Goal: Transaction & Acquisition: Subscribe to service/newsletter

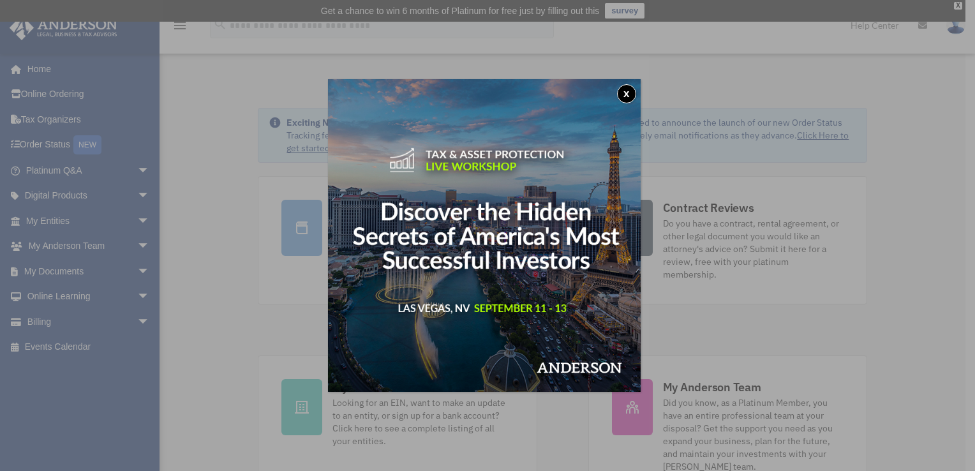
click at [626, 99] on button "x" at bounding box center [626, 93] width 19 height 19
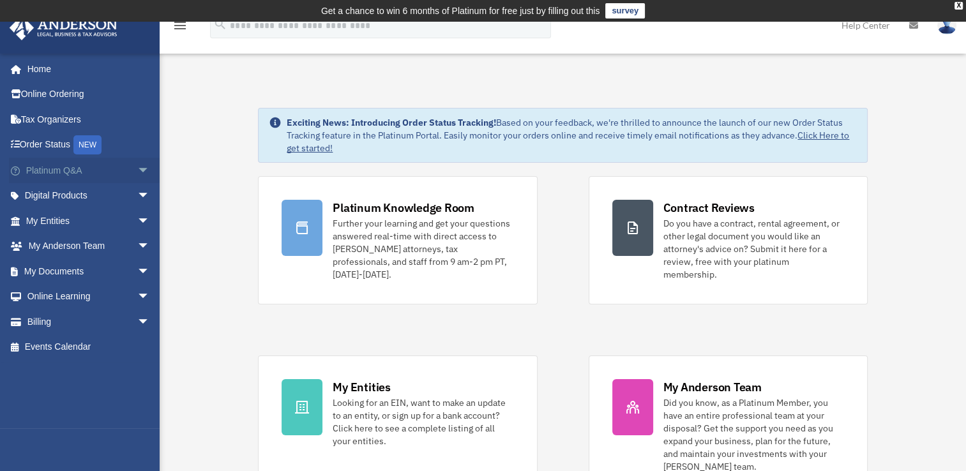
click at [137, 169] on span "arrow_drop_down" at bounding box center [150, 171] width 26 height 26
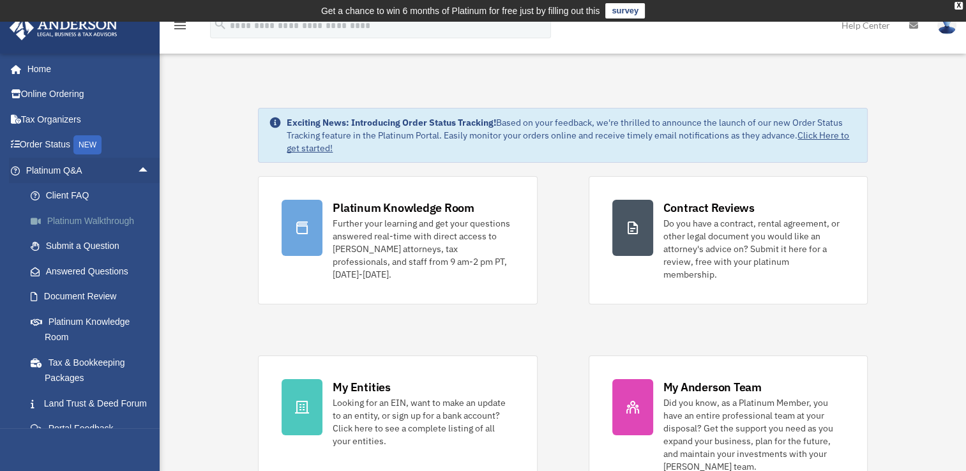
click at [123, 221] on link "Platinum Walkthrough" at bounding box center [93, 221] width 151 height 26
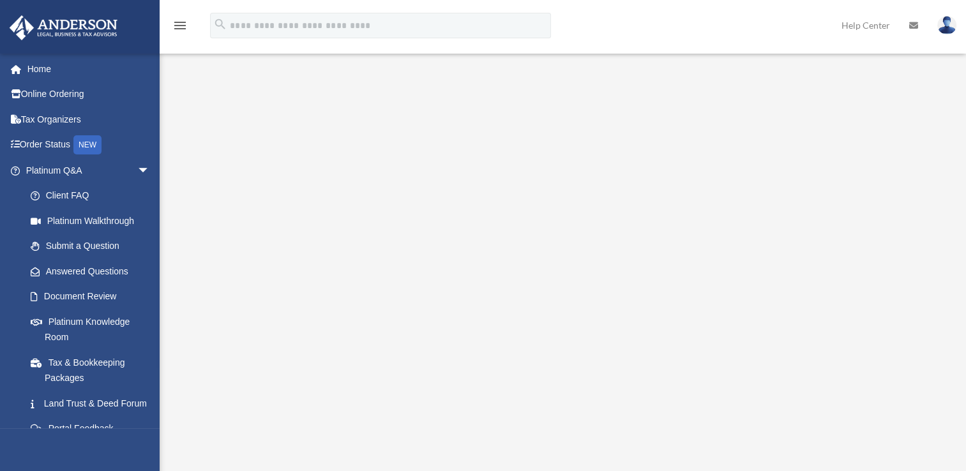
scroll to position [27, 0]
click at [107, 248] on link "Submit a Question" at bounding box center [93, 247] width 151 height 26
click at [62, 245] on link "Submit a Question" at bounding box center [93, 247] width 151 height 26
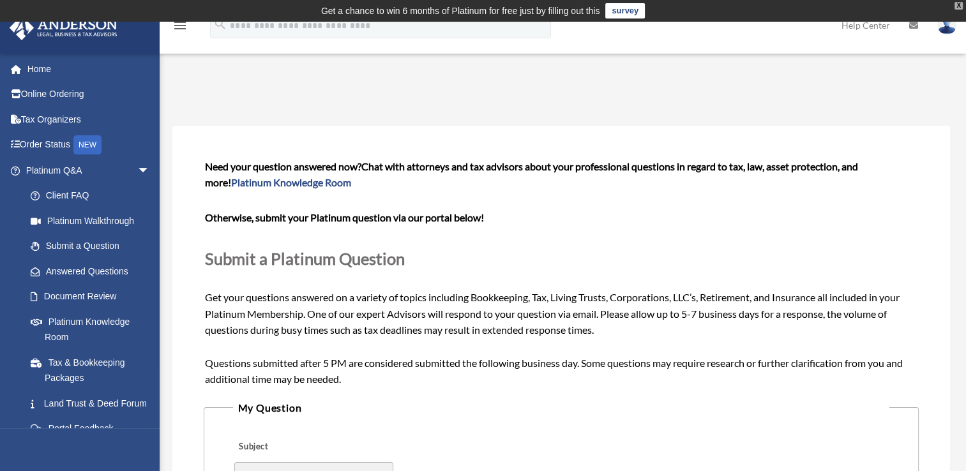
click at [957, 5] on div "X" at bounding box center [958, 6] width 8 height 8
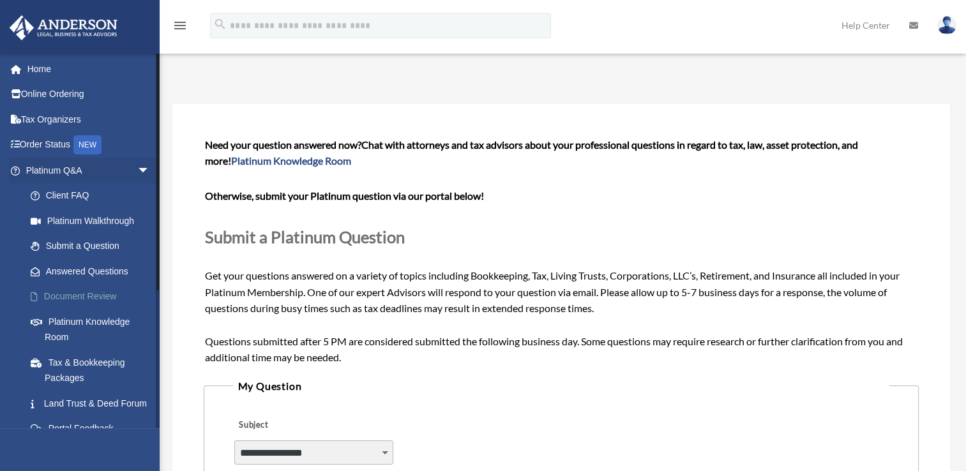
click at [84, 297] on link "Document Review" at bounding box center [93, 297] width 151 height 26
click at [51, 296] on link "Document Review" at bounding box center [93, 297] width 151 height 26
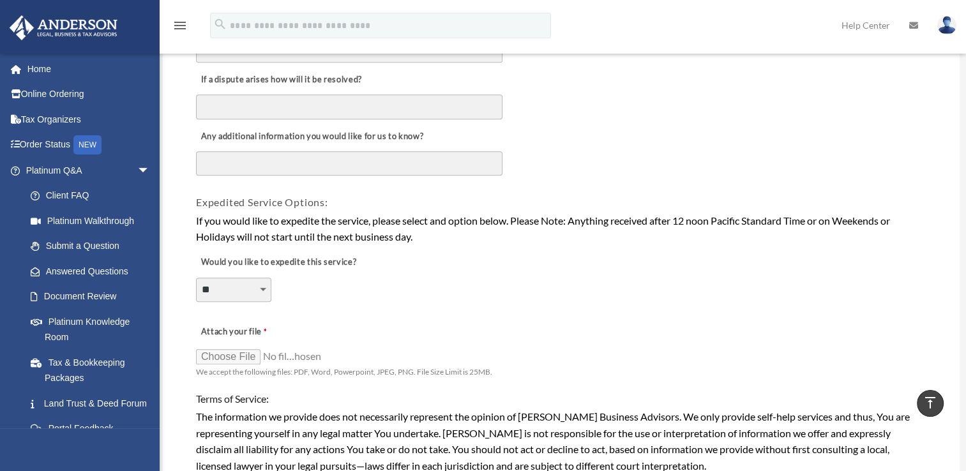
scroll to position [781, 0]
click at [111, 268] on link "Answered Questions" at bounding box center [93, 272] width 151 height 26
click at [93, 273] on link "Answered Questions" at bounding box center [93, 272] width 151 height 26
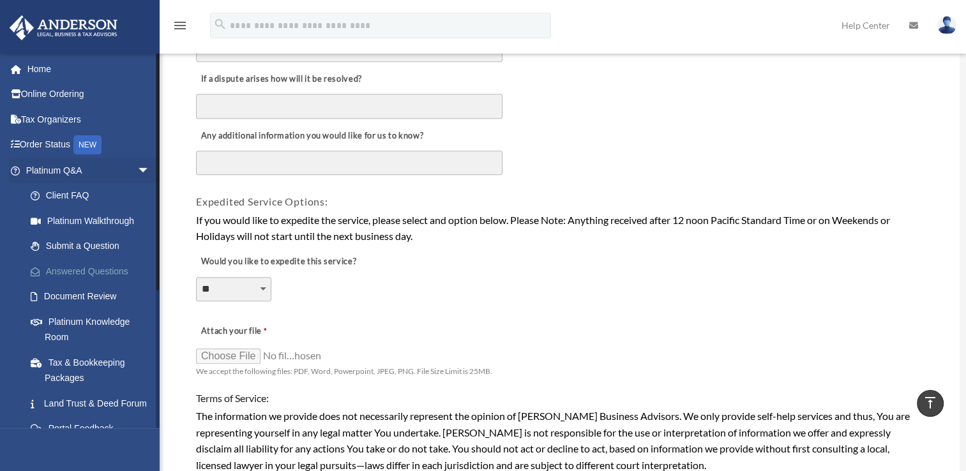
click at [93, 273] on link "Answered Questions" at bounding box center [93, 272] width 151 height 26
click at [38, 271] on span at bounding box center [42, 271] width 8 height 9
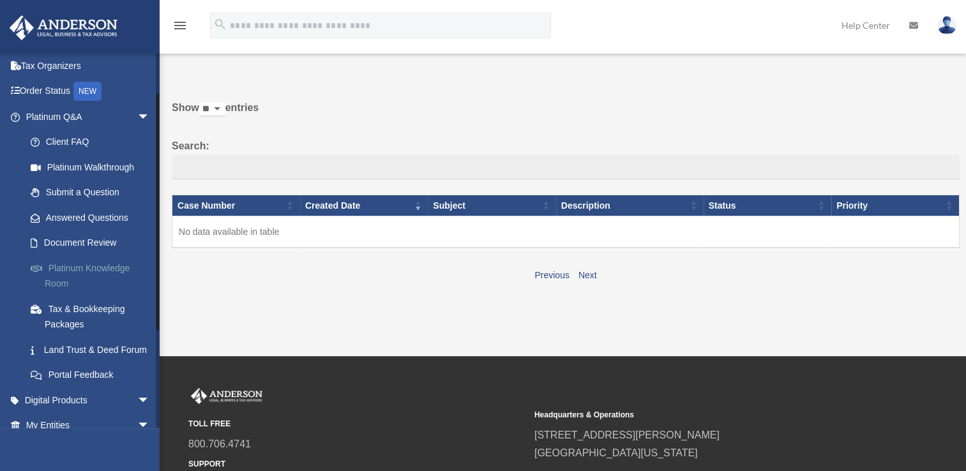
scroll to position [64, 0]
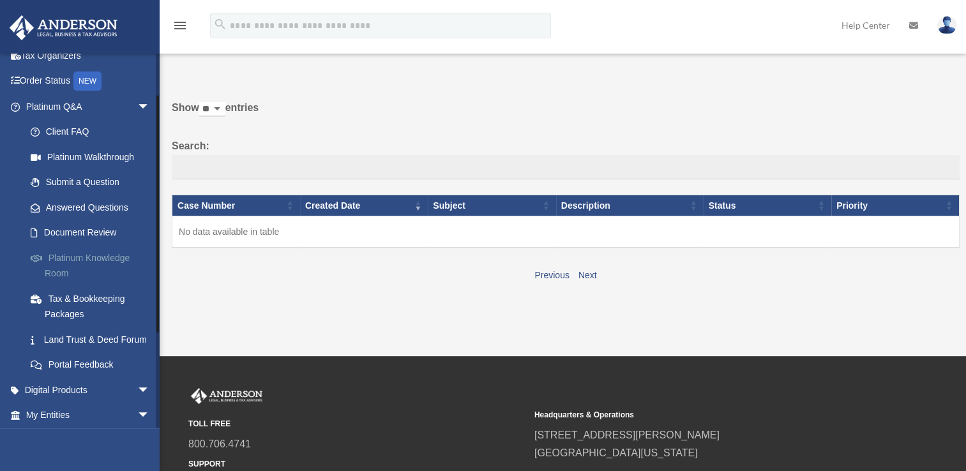
click at [66, 260] on link "Platinum Knowledge Room" at bounding box center [93, 265] width 151 height 41
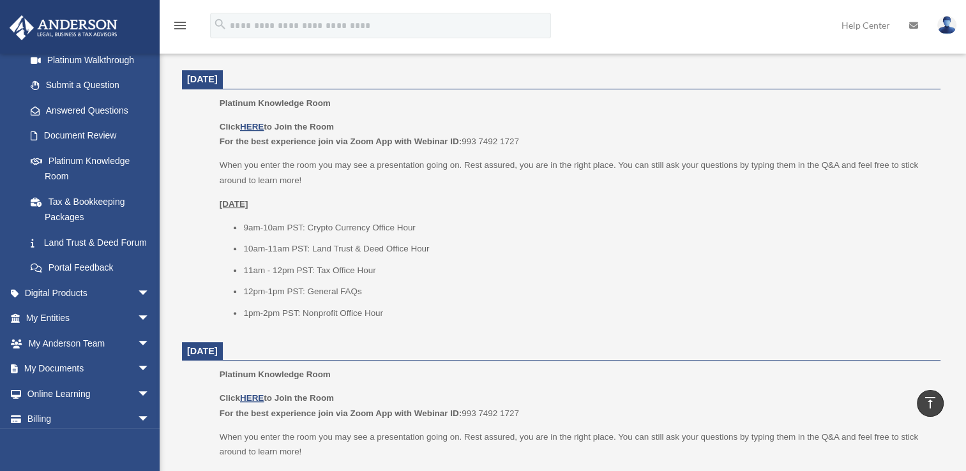
scroll to position [503, 0]
click at [137, 332] on span "arrow_drop_down" at bounding box center [150, 319] width 26 height 26
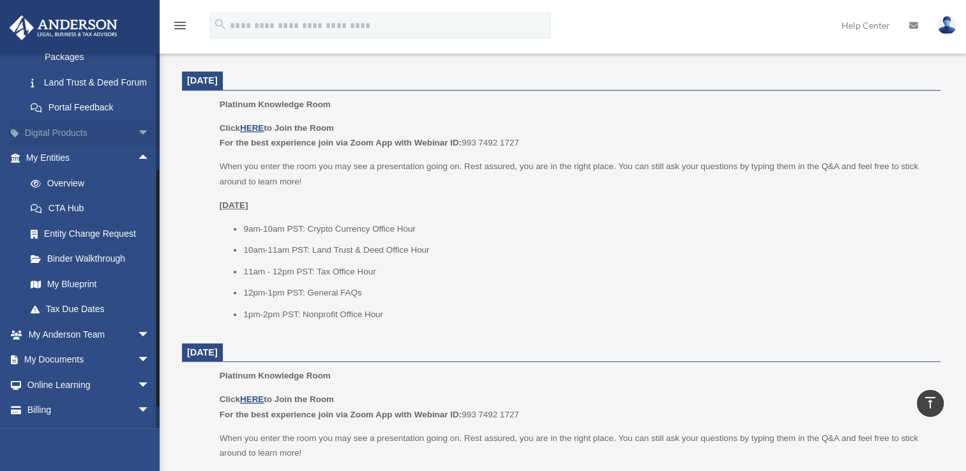
scroll to position [324, 0]
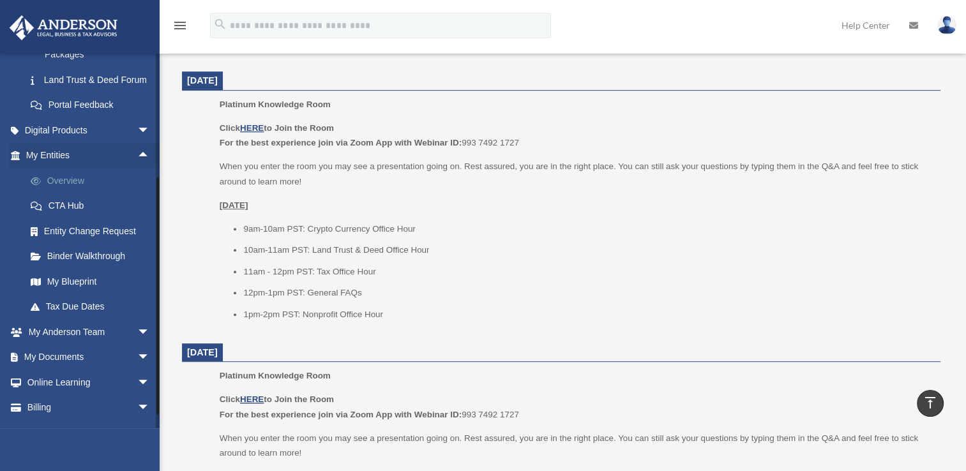
click at [63, 193] on link "Overview" at bounding box center [93, 181] width 151 height 26
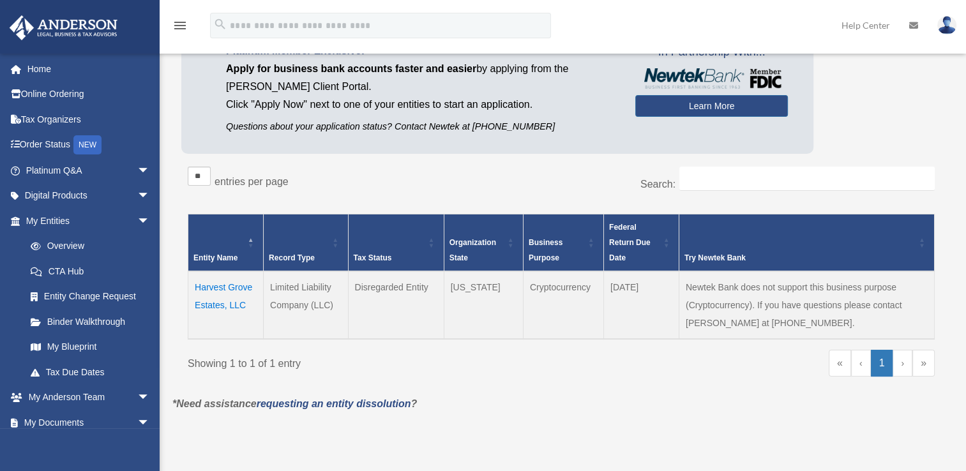
scroll to position [107, 0]
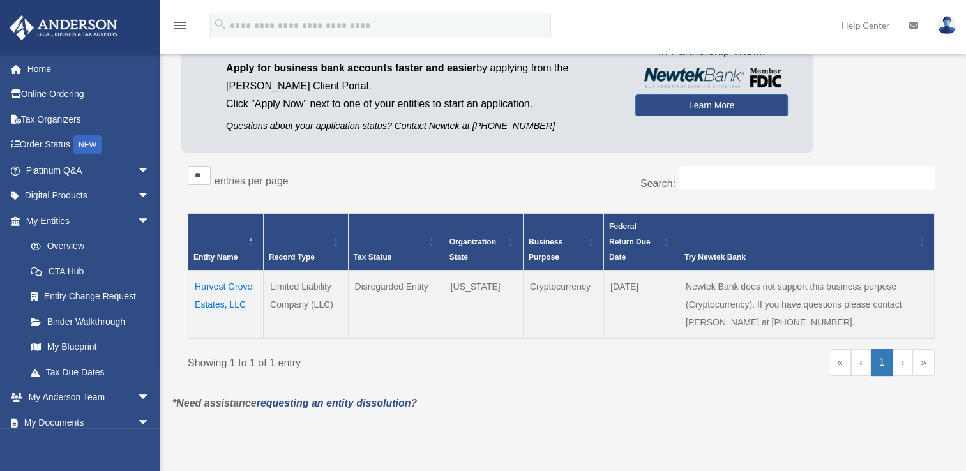
click at [229, 287] on td "Harvest Grove Estates, LLC" at bounding box center [225, 305] width 75 height 68
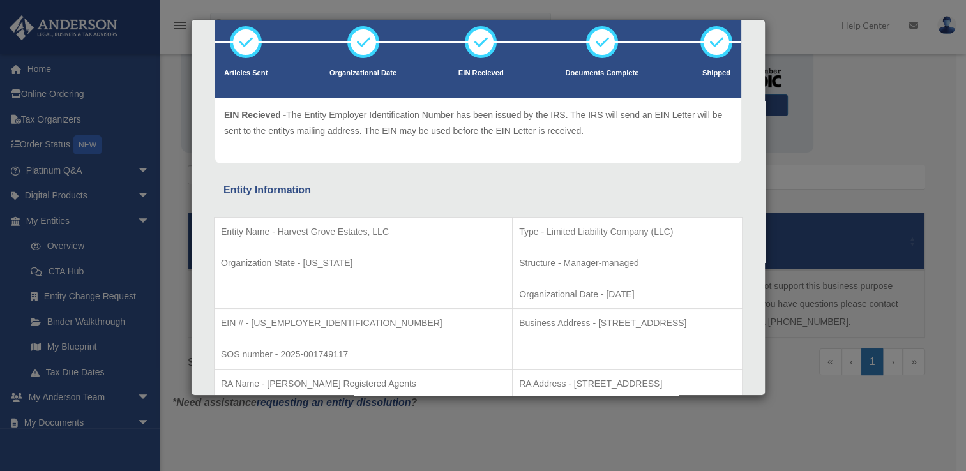
scroll to position [0, 0]
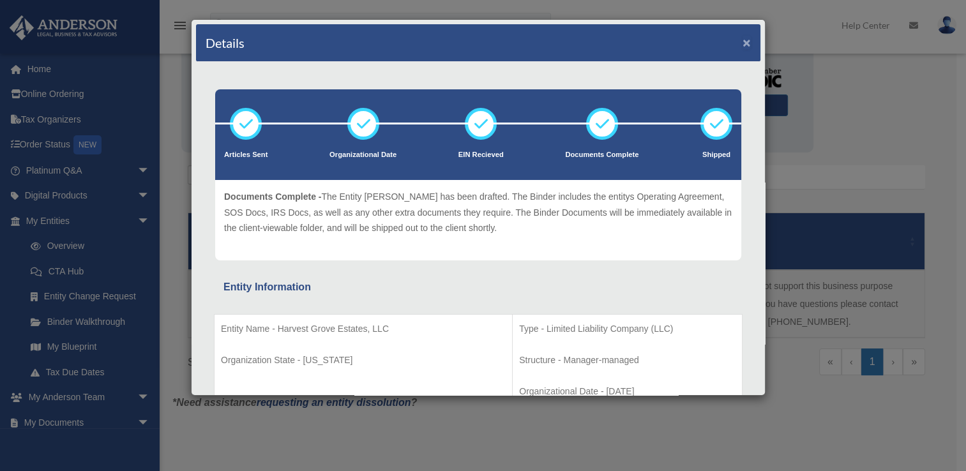
click at [742, 41] on button "×" at bounding box center [746, 42] width 8 height 13
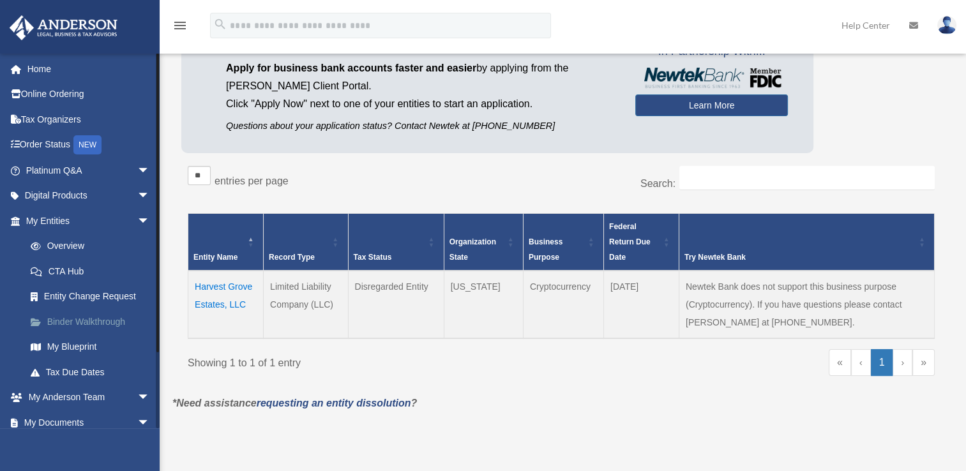
click at [80, 319] on link "Binder Walkthrough" at bounding box center [93, 322] width 151 height 26
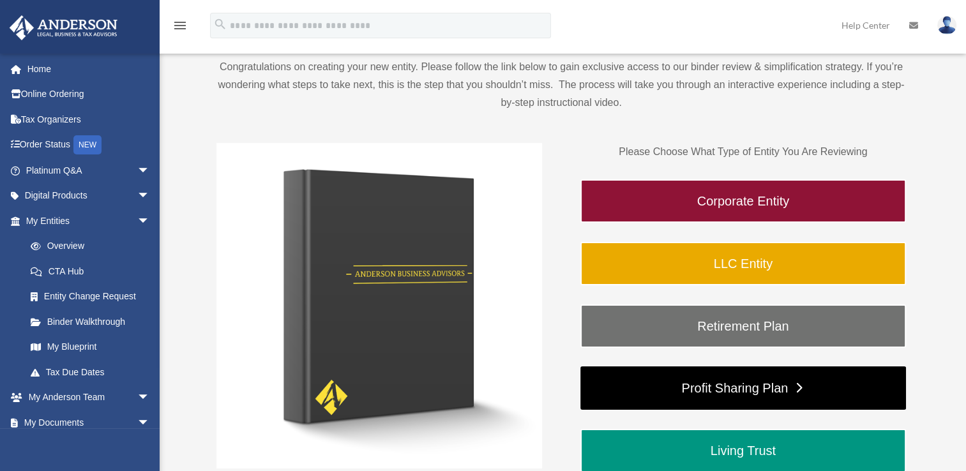
scroll to position [115, 0]
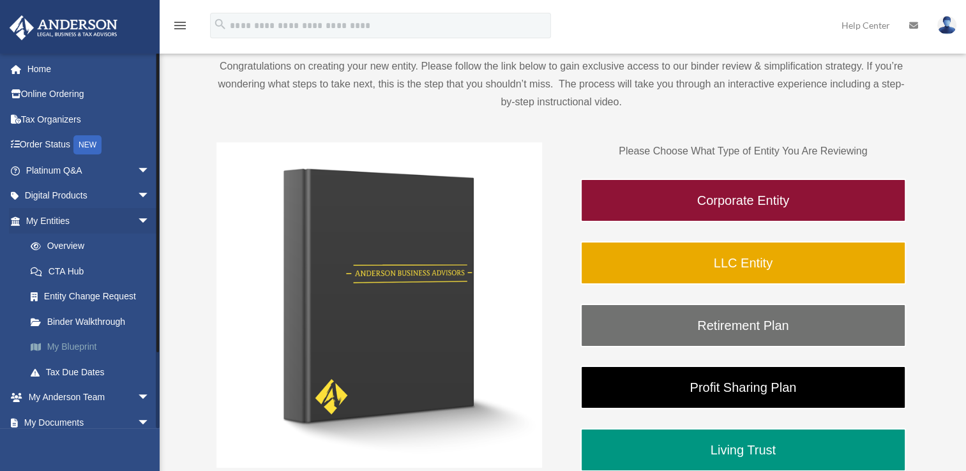
click at [79, 345] on link "My Blueprint" at bounding box center [93, 347] width 151 height 26
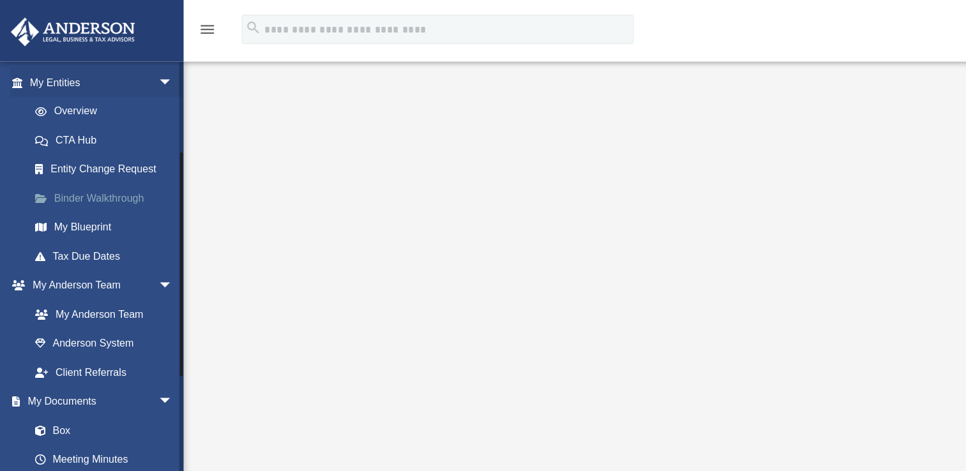
scroll to position [148, 0]
click at [137, 72] on span "arrow_drop_down" at bounding box center [150, 73] width 26 height 26
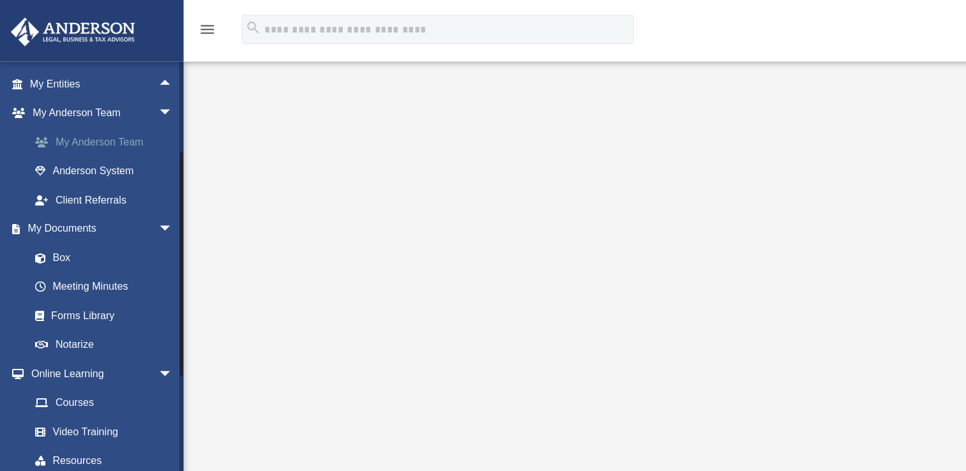
click at [105, 126] on link "My Anderson Team" at bounding box center [93, 123] width 151 height 26
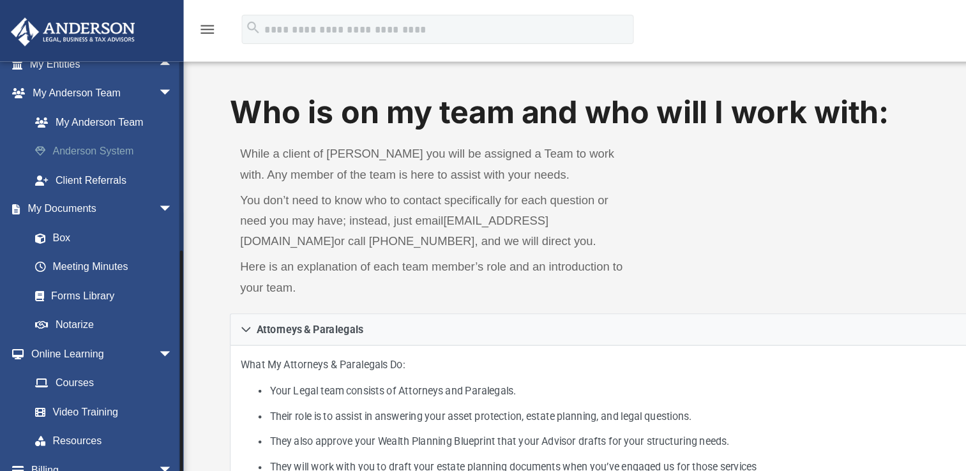
scroll to position [186, 0]
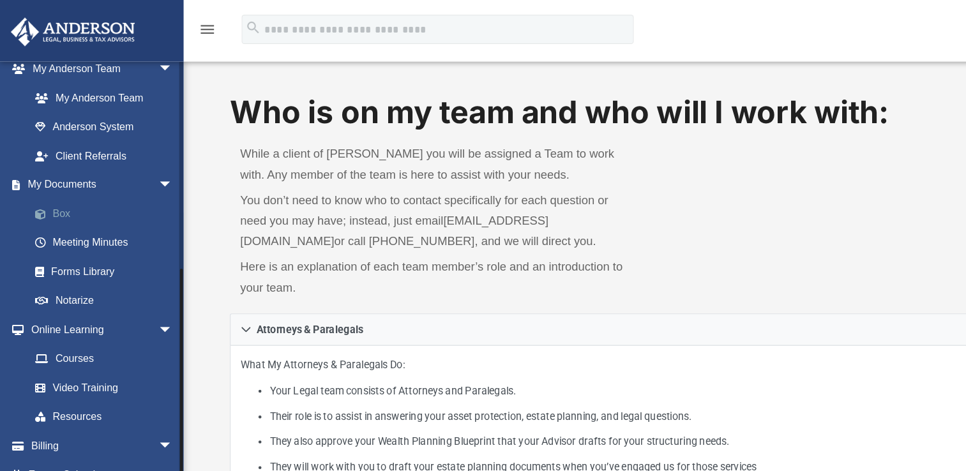
click at [56, 186] on link "Box" at bounding box center [93, 186] width 151 height 26
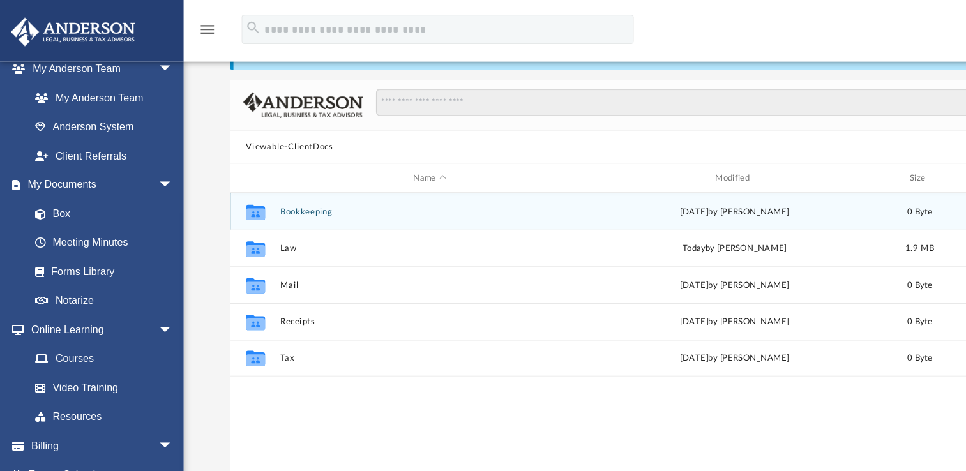
scroll to position [52, 0]
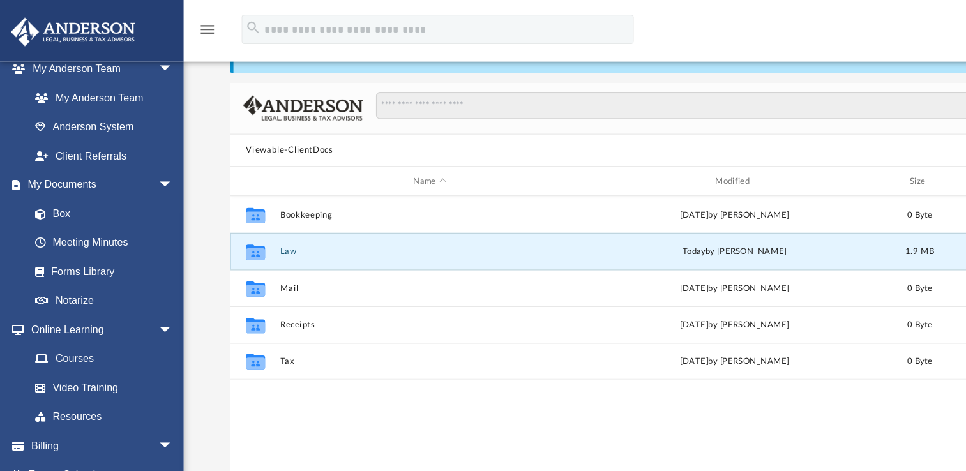
click at [250, 218] on button "Law" at bounding box center [374, 218] width 260 height 8
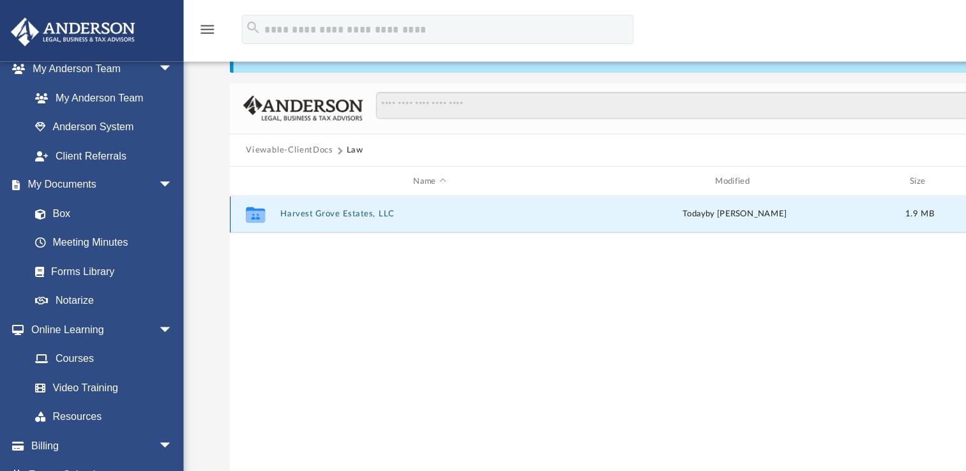
click at [278, 187] on button "Harvest Grove Estates, LLC" at bounding box center [374, 186] width 260 height 8
click at [278, 187] on button "Initial Docs" at bounding box center [374, 186] width 260 height 8
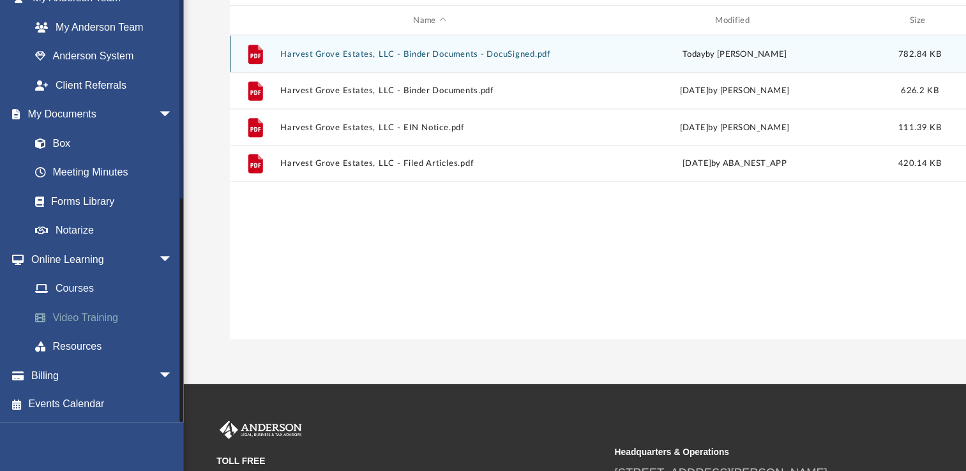
scroll to position [135, 0]
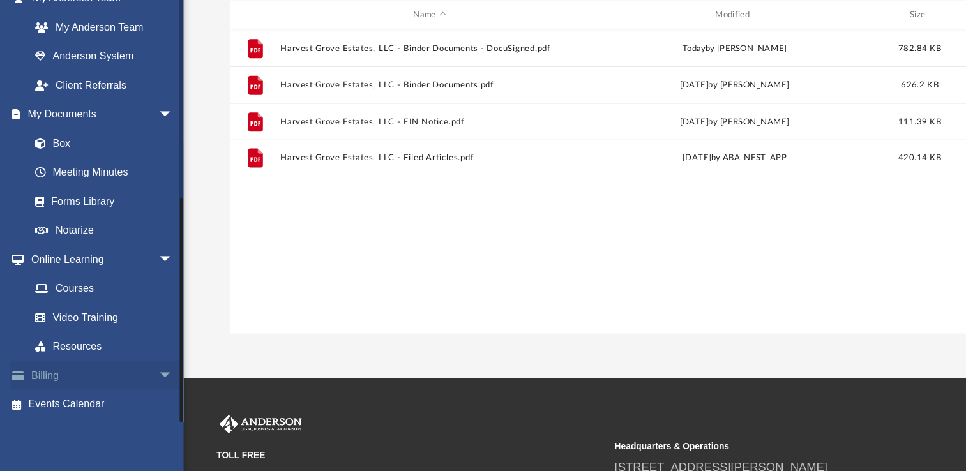
click at [137, 388] on span "arrow_drop_down" at bounding box center [150, 388] width 26 height 26
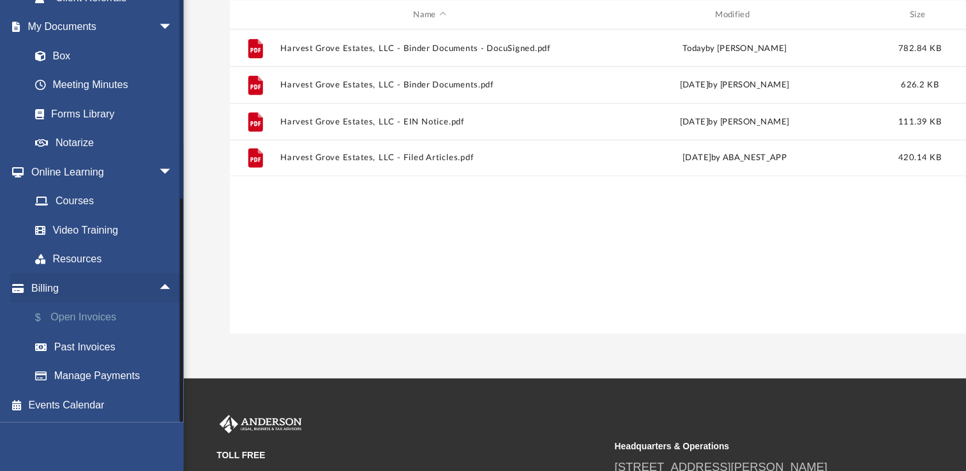
click at [79, 335] on link "$ Open Invoices" at bounding box center [93, 337] width 151 height 26
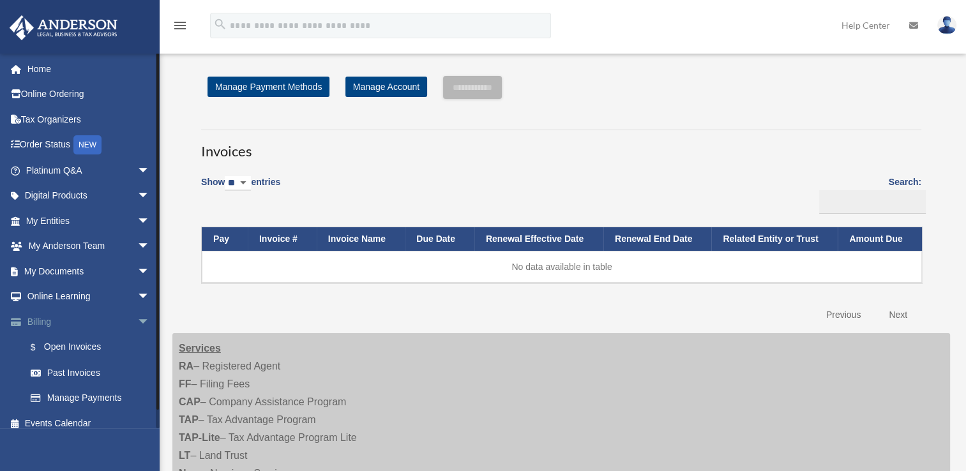
click at [137, 320] on span "arrow_drop_down" at bounding box center [150, 322] width 26 height 26
click at [137, 320] on span "arrow_drop_up" at bounding box center [150, 322] width 26 height 26
click at [84, 396] on link "Manage Payments" at bounding box center [93, 399] width 151 height 26
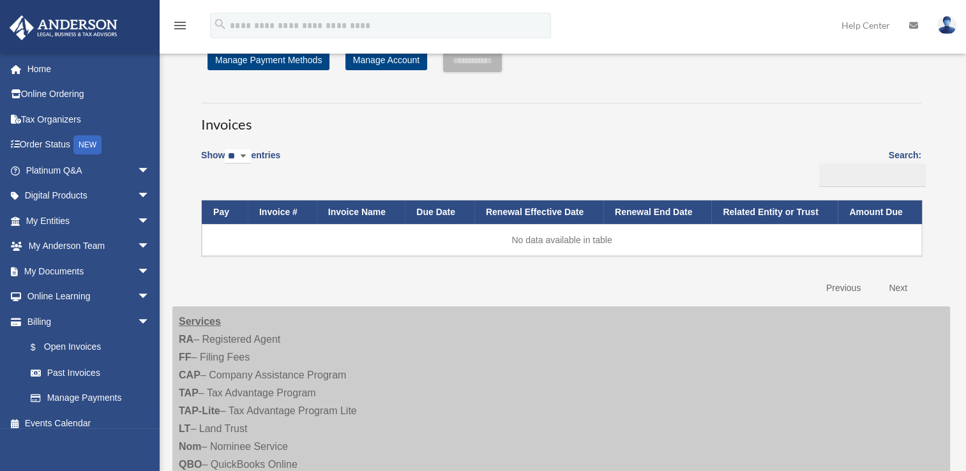
scroll to position [43, 0]
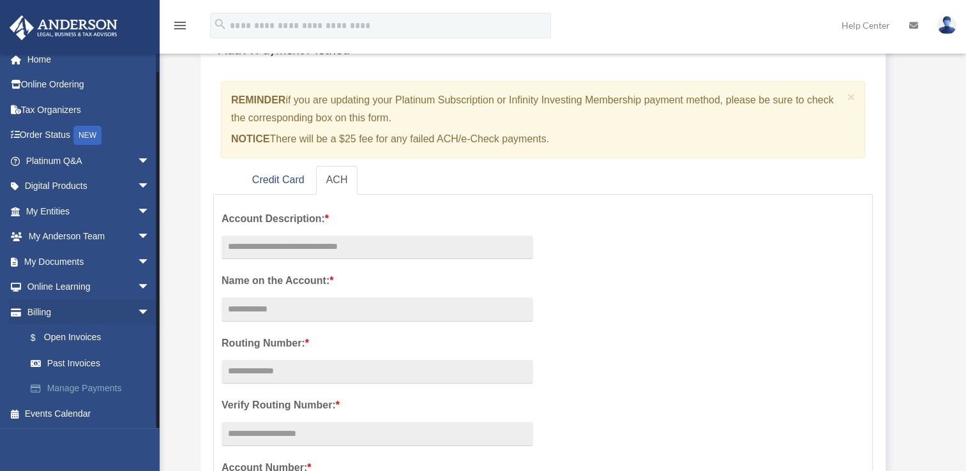
scroll to position [10, 0]
click at [270, 183] on link "Credit Card" at bounding box center [278, 180] width 73 height 29
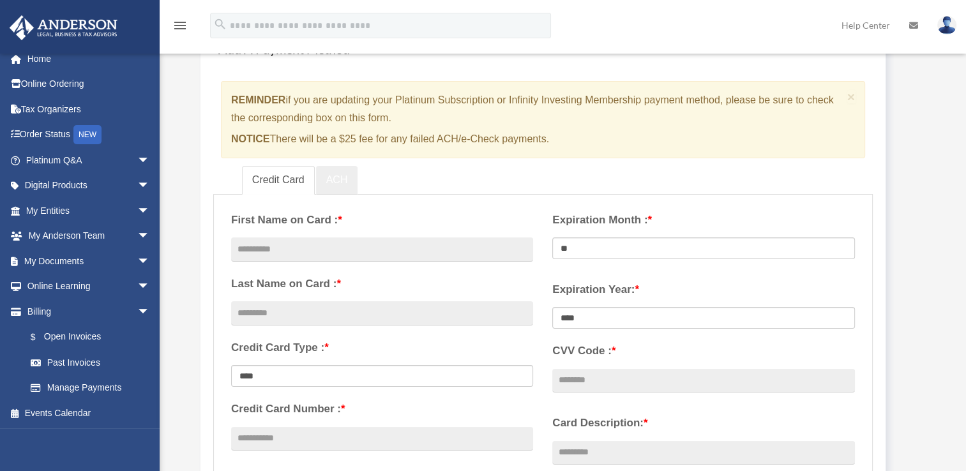
click at [329, 176] on link "ACH" at bounding box center [337, 180] width 42 height 29
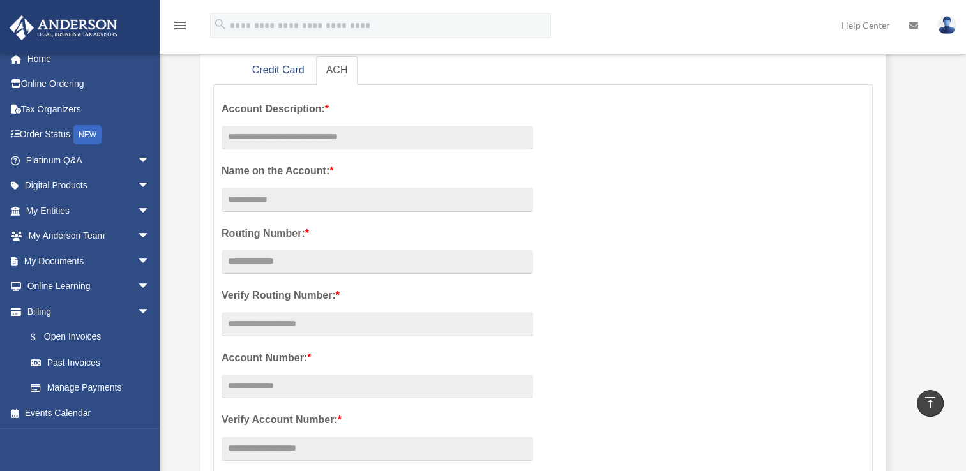
scroll to position [0, 0]
